Goal: Task Accomplishment & Management: Complete application form

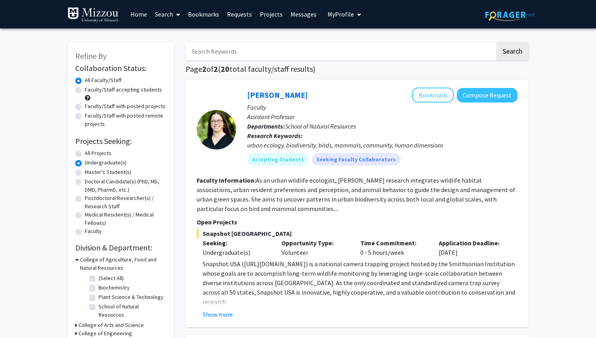
click at [235, 12] on link "Requests" at bounding box center [239, 14] width 33 height 28
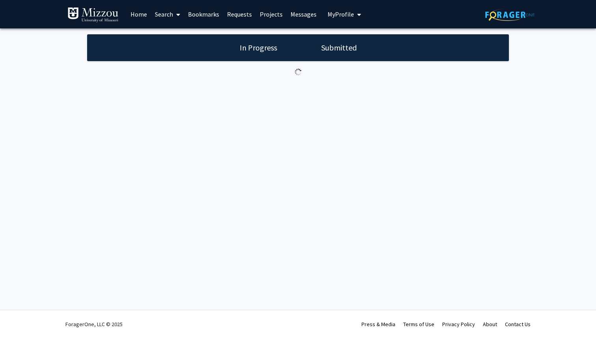
click at [198, 13] on link "Bookmarks" at bounding box center [203, 14] width 39 height 28
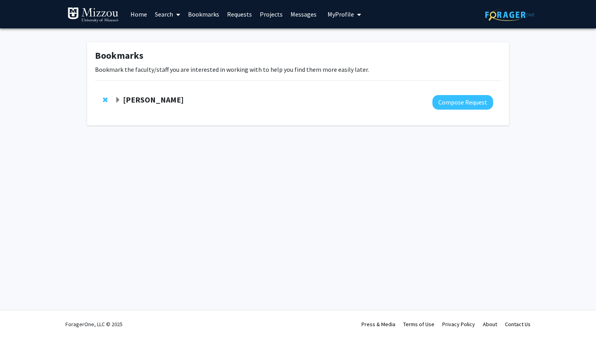
click at [150, 103] on strong "[PERSON_NAME]" at bounding box center [153, 100] width 61 height 10
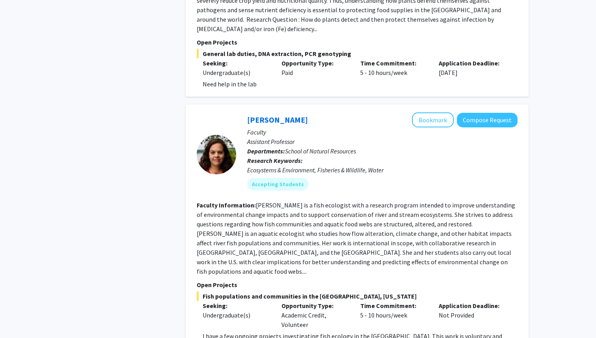
scroll to position [2491, 0]
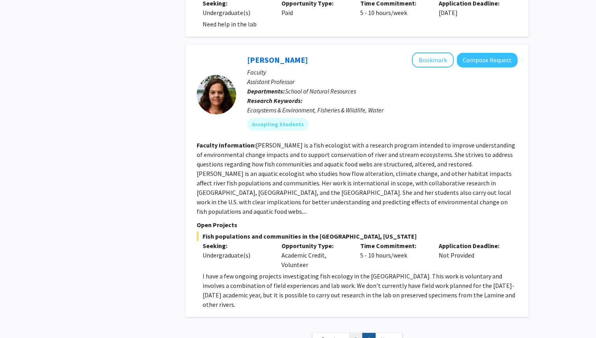
click at [359, 333] on link "1" at bounding box center [355, 340] width 13 height 14
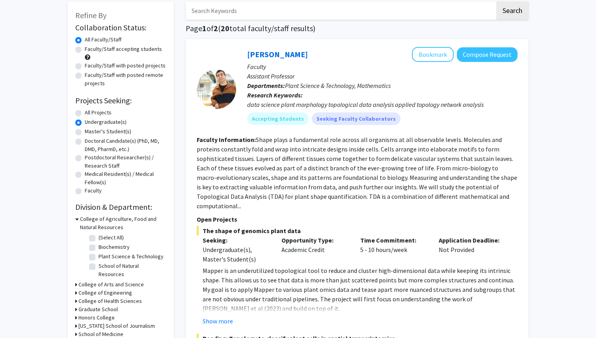
scroll to position [82, 0]
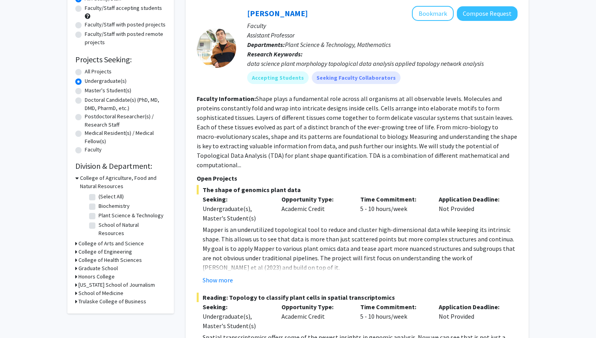
click at [112, 239] on h3 "College of Arts and Science" at bounding box center [110, 243] width 65 height 8
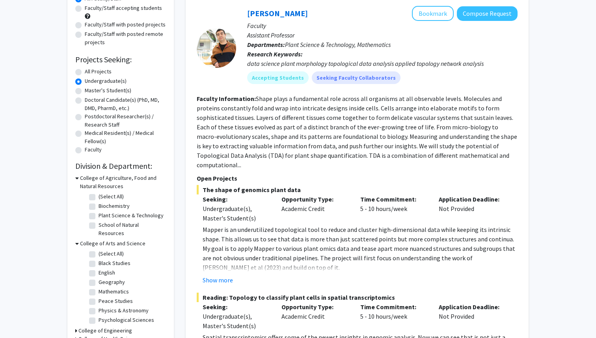
click at [115, 187] on h3 "College of Agriculture, Food and Natural Resources" at bounding box center [123, 182] width 86 height 17
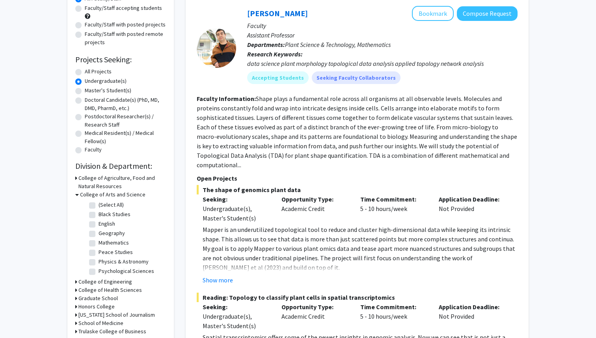
click at [123, 179] on h3 "College of Agriculture, Food and Natural Resources" at bounding box center [122, 182] width 88 height 17
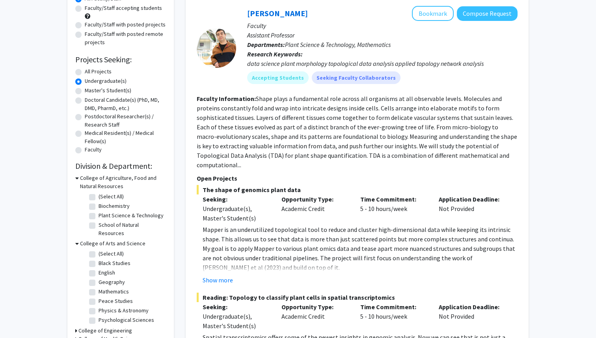
click at [123, 179] on h3 "College of Agriculture, Food and Natural Resources" at bounding box center [123, 182] width 86 height 17
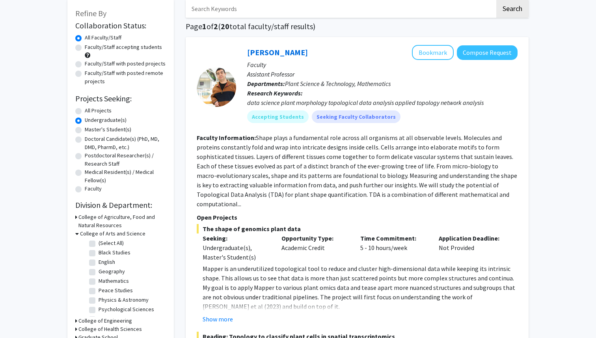
scroll to position [41, 0]
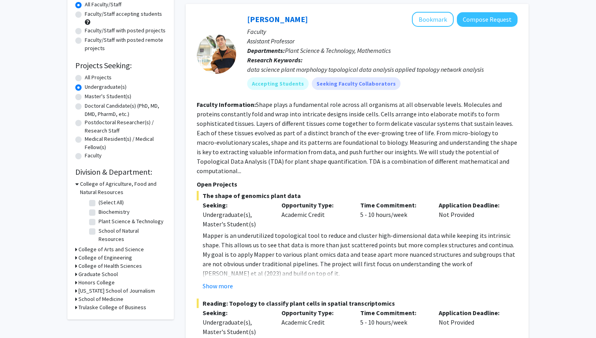
scroll to position [119, 0]
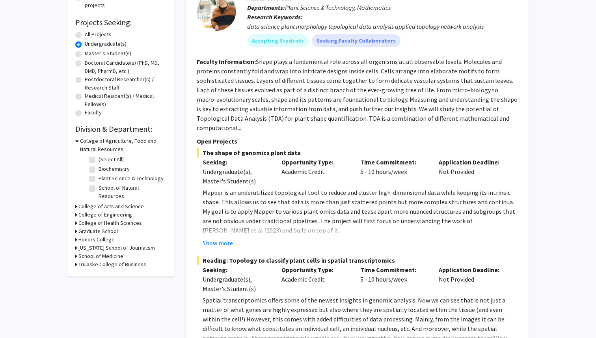
click at [114, 202] on h3 "College of Arts and Science" at bounding box center [110, 206] width 65 height 8
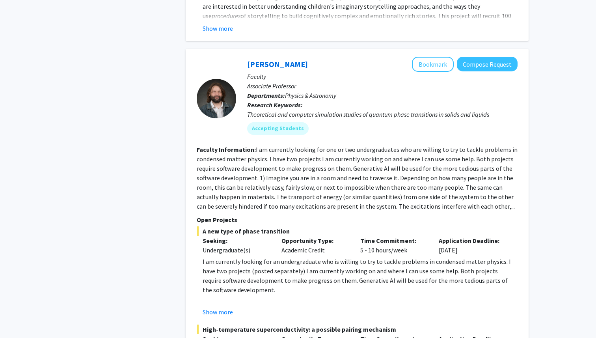
scroll to position [3683, 0]
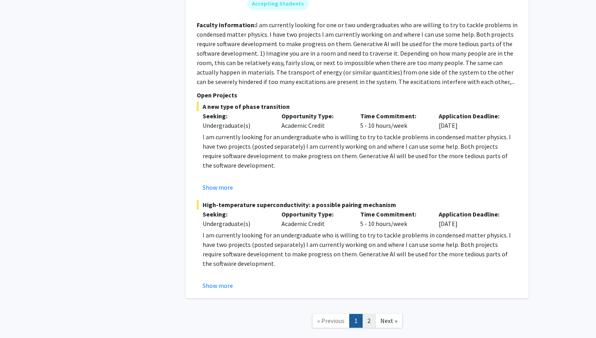
click at [365, 314] on link "2" at bounding box center [368, 321] width 13 height 14
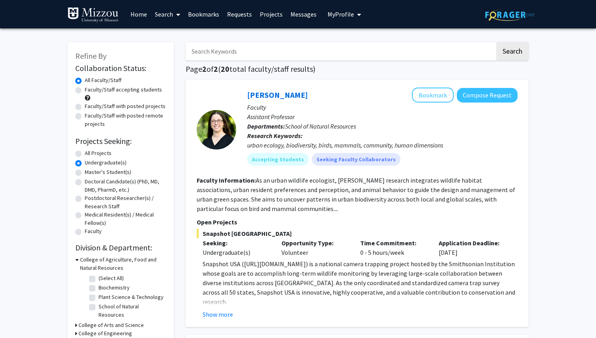
click at [210, 11] on link "Bookmarks" at bounding box center [203, 14] width 39 height 28
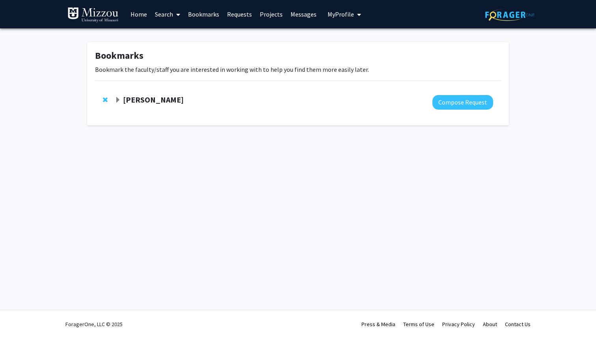
click at [158, 98] on strong "[PERSON_NAME]" at bounding box center [153, 100] width 61 height 10
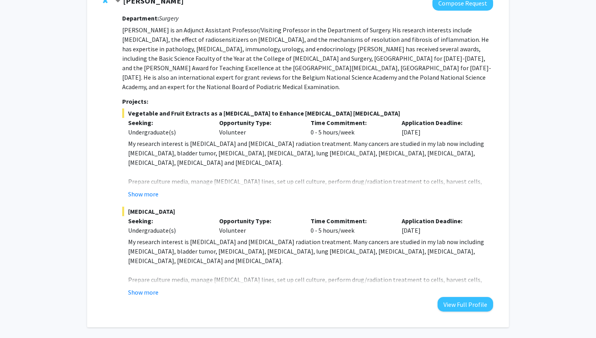
scroll to position [130, 0]
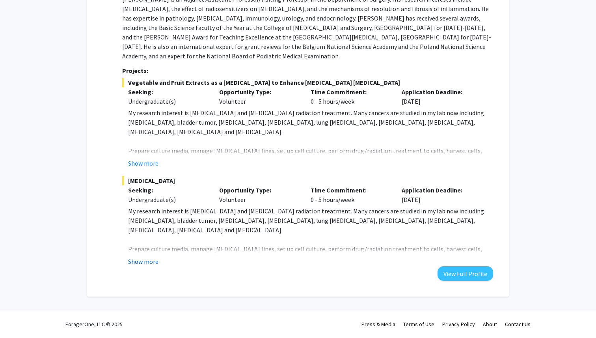
click at [136, 265] on button "Show more" at bounding box center [143, 261] width 30 height 9
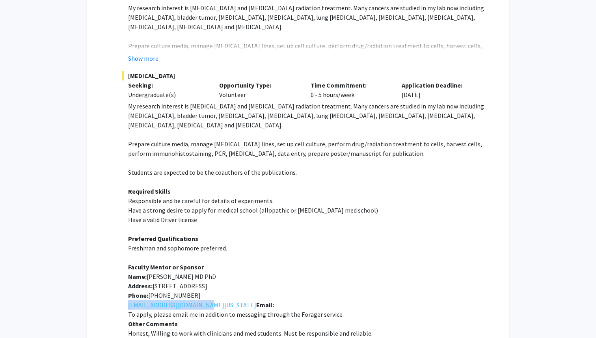
scroll to position [319, 0]
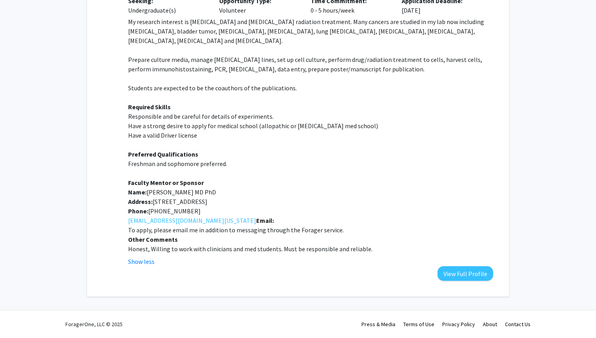
click at [366, 153] on p "Preferred Qualifications" at bounding box center [310, 153] width 365 height 9
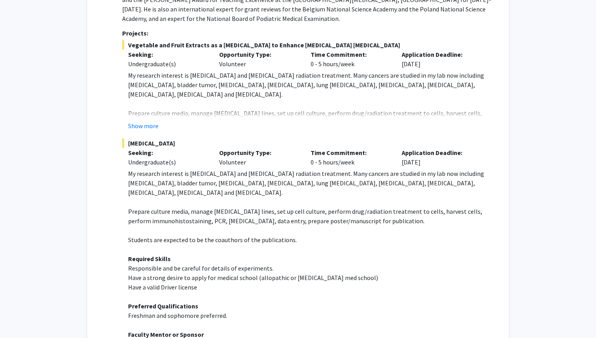
scroll to position [69, 0]
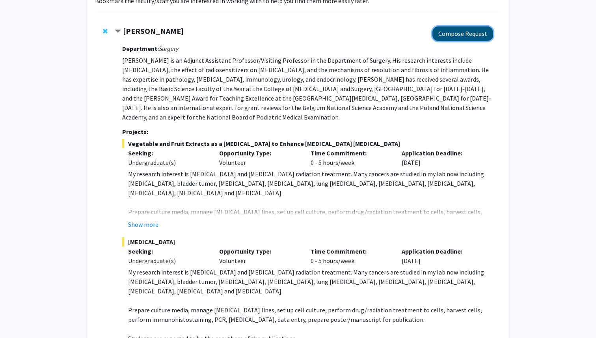
click at [445, 31] on button "Compose Request" at bounding box center [462, 33] width 61 height 15
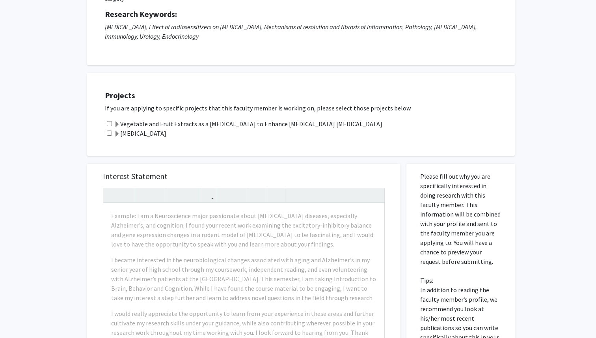
scroll to position [108, 0]
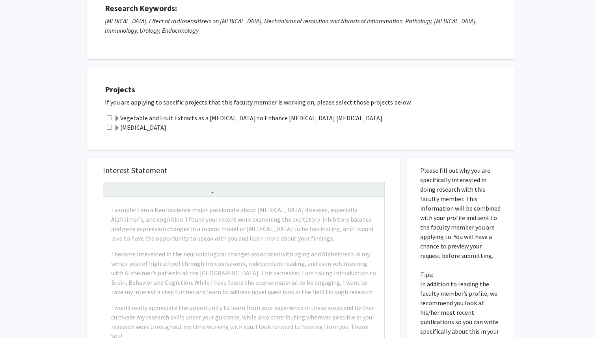
click at [166, 129] on label "[MEDICAL_DATA]" at bounding box center [140, 127] width 52 height 9
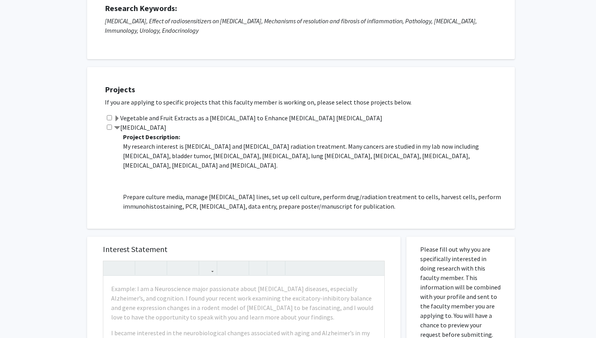
click at [108, 127] on input "checkbox" at bounding box center [109, 127] width 5 height 5
checkbox input "true"
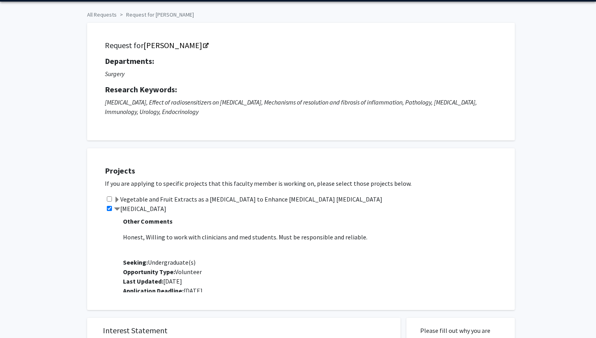
scroll to position [0, 0]
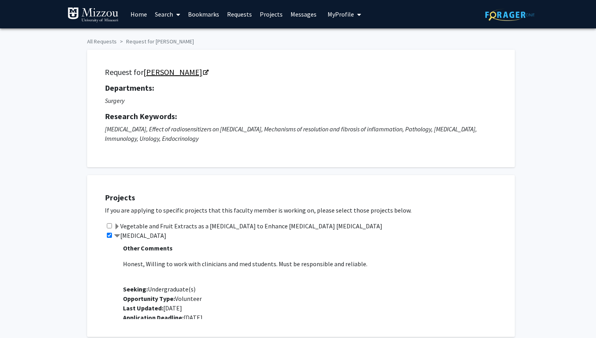
click at [203, 70] on icon "Opens in a new tab" at bounding box center [206, 72] width 6 height 5
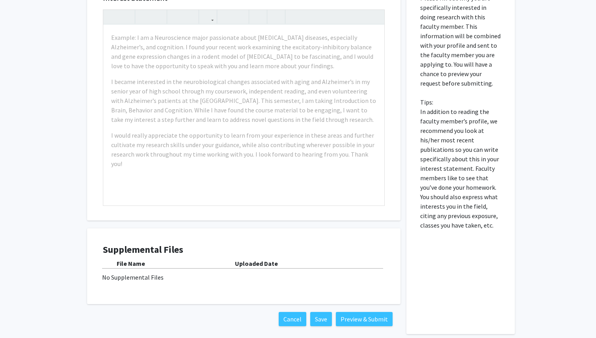
scroll to position [323, 0]
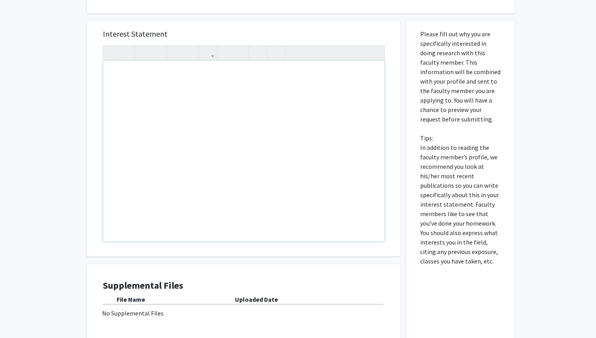
click at [251, 179] on div "Note to users with screen readers: Please press Alt+0 or Option+0 to deactivate…" at bounding box center [243, 151] width 281 height 181
paste div "Note to users with screen readers: Please press Alt+0 or Option+0 to deactivate…"
type textarea "<p>My name is Elias Alavez, and I am a current Pre-Med undergraduate sophomore …"
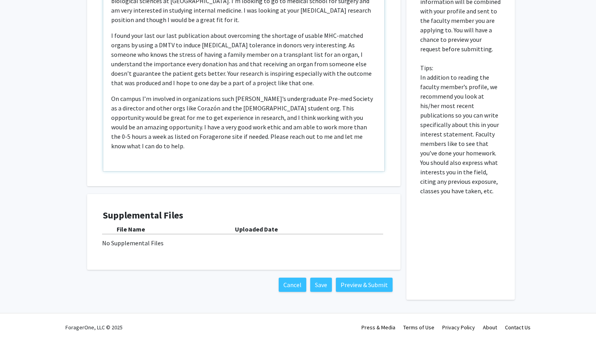
scroll to position [397, 0]
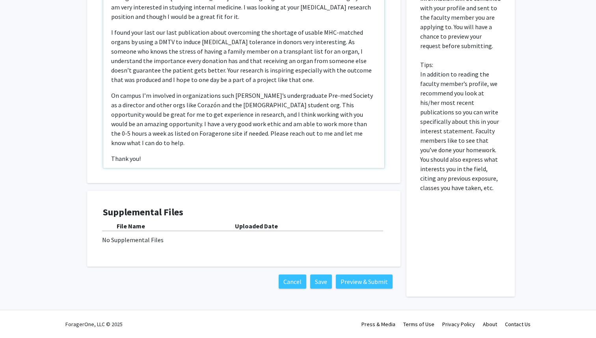
type textarea "<p>My name is Elias Alavez, and I am a current Pre-Med undergraduate sophomore …"
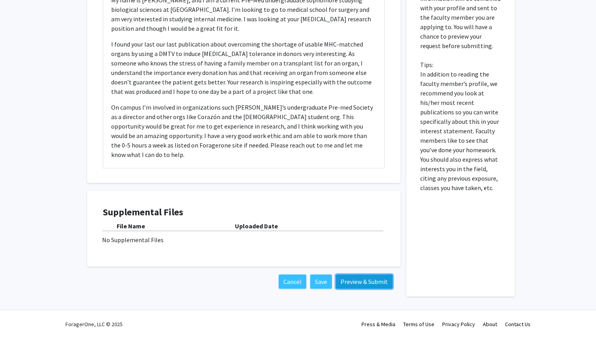
click at [353, 282] on button "Preview & Submit" at bounding box center [364, 281] width 57 height 14
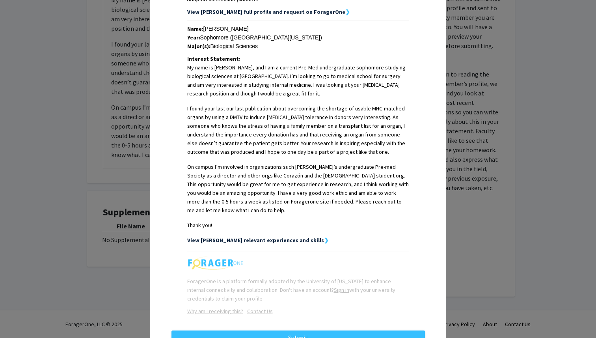
scroll to position [188, 0]
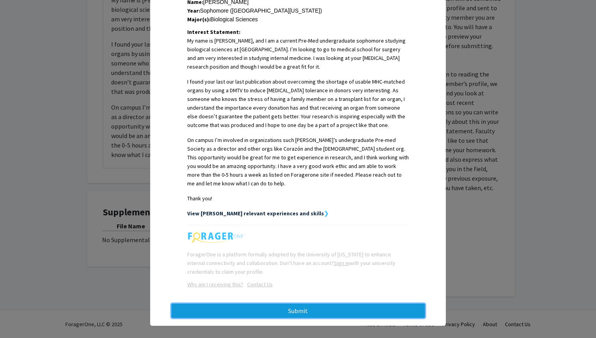
click at [352, 303] on button "Submit" at bounding box center [297, 310] width 253 height 14
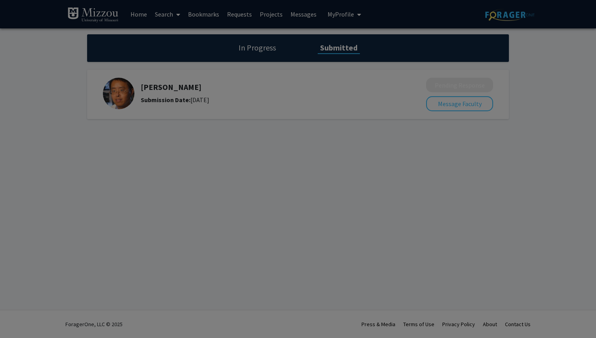
click at [311, 123] on div at bounding box center [298, 169] width 596 height 338
click at [368, 52] on div at bounding box center [298, 169] width 596 height 338
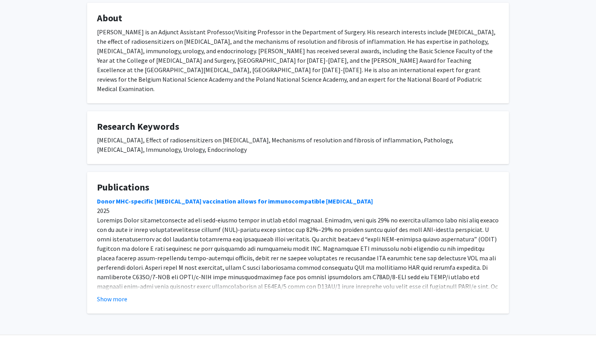
scroll to position [405, 0]
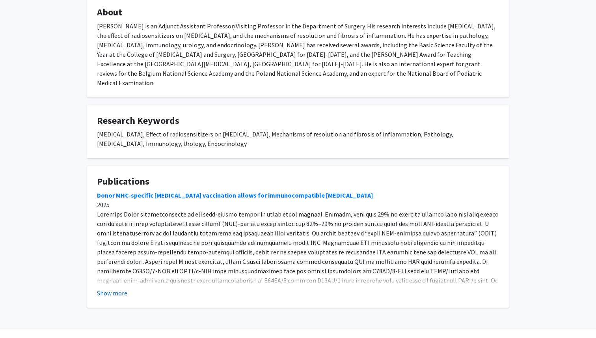
click at [120, 288] on button "Show more" at bounding box center [112, 292] width 30 height 9
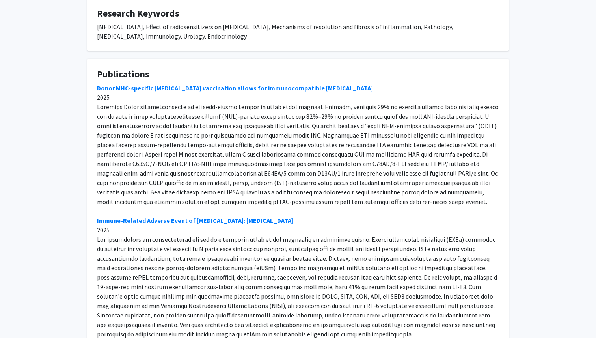
scroll to position [477, 0]
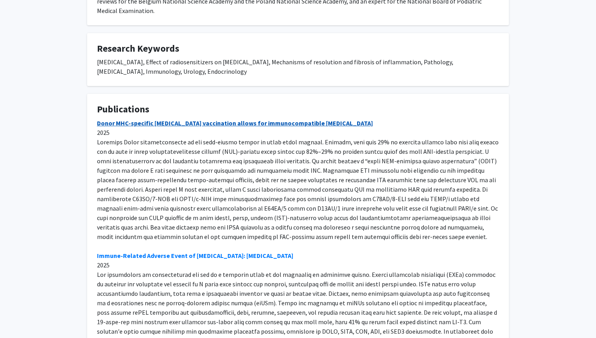
click at [179, 119] on link "Donor MHC-specific thymus vaccination allows for immunocompatible allotransplan…" at bounding box center [235, 123] width 276 height 8
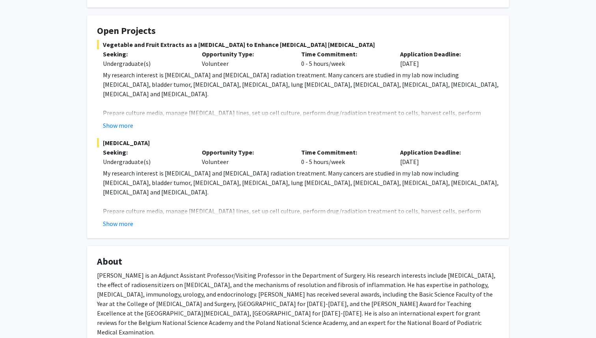
scroll to position [164, 0]
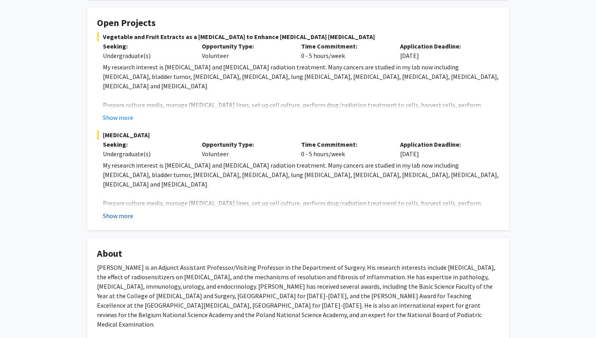
click at [125, 211] on button "Show more" at bounding box center [118, 215] width 30 height 9
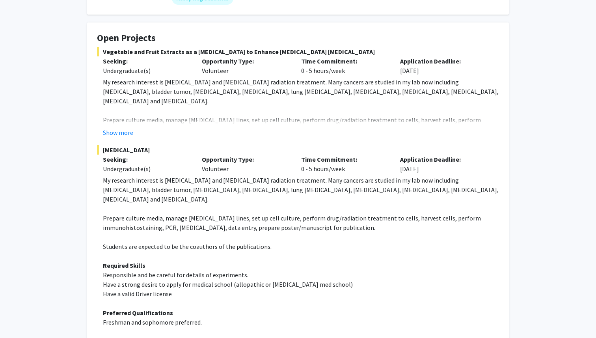
scroll to position [134, 0]
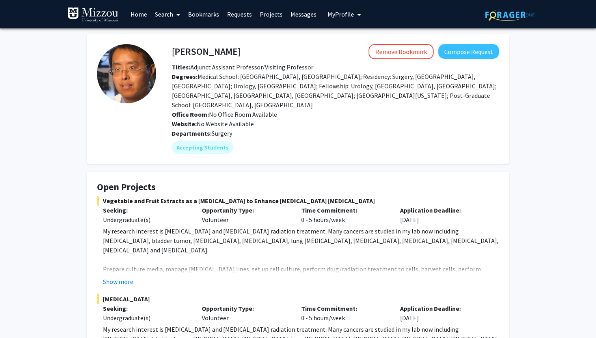
scroll to position [134, 0]
